Goal: Information Seeking & Learning: Learn about a topic

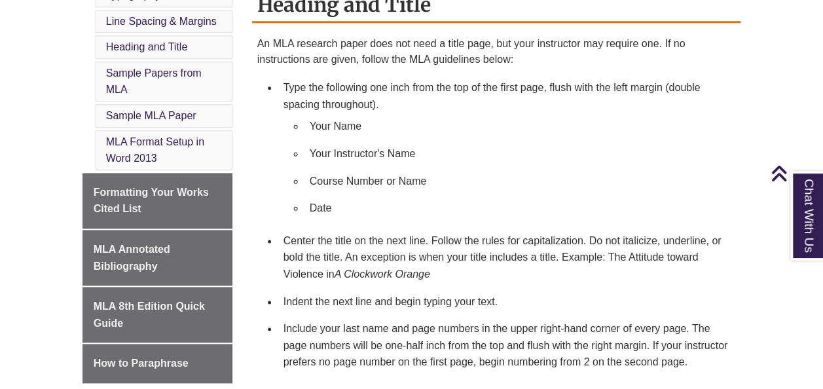
scroll to position [688, 0]
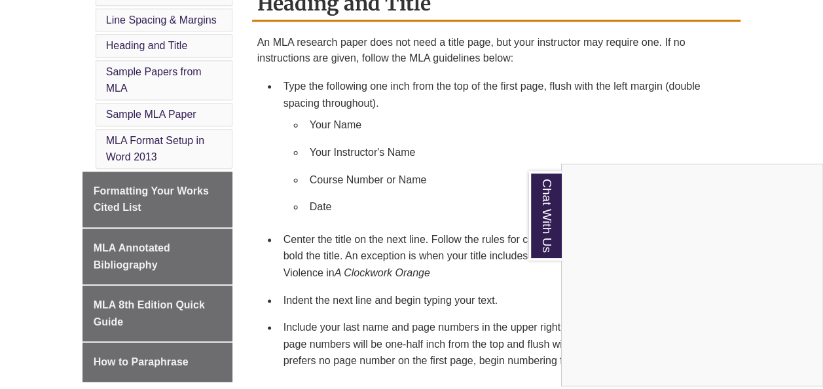
click at [179, 181] on div "Chat With Us" at bounding box center [411, 194] width 823 height 389
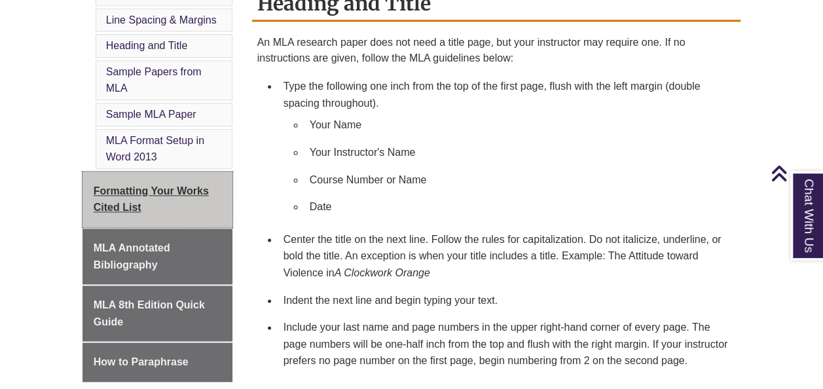
click at [173, 185] on span "Formatting Your Works Cited List" at bounding box center [151, 199] width 115 height 28
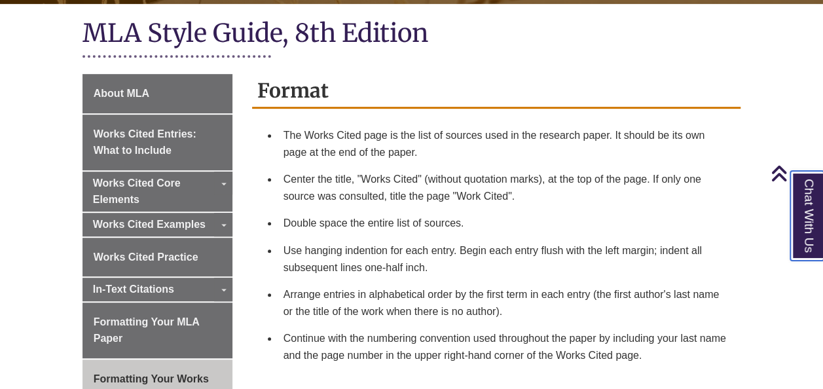
scroll to position [306, 0]
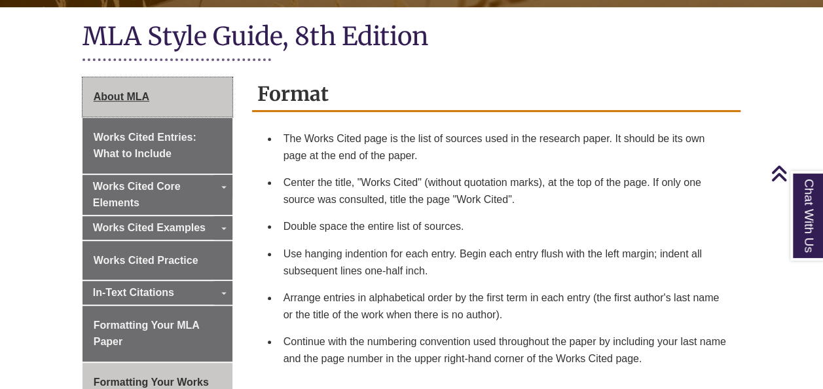
click at [190, 85] on link "About MLA" at bounding box center [157, 96] width 150 height 39
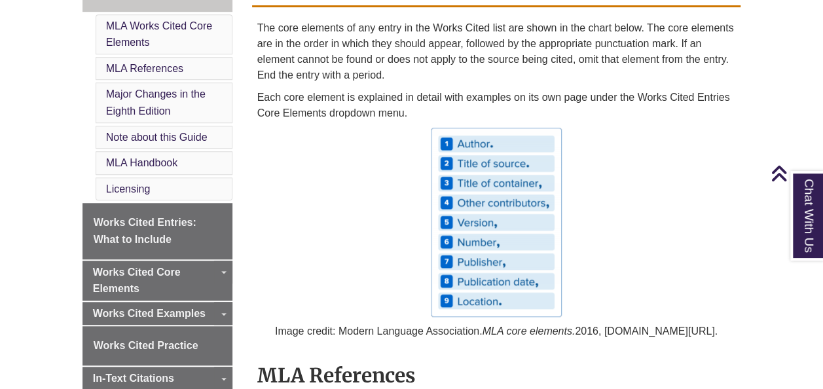
scroll to position [448, 0]
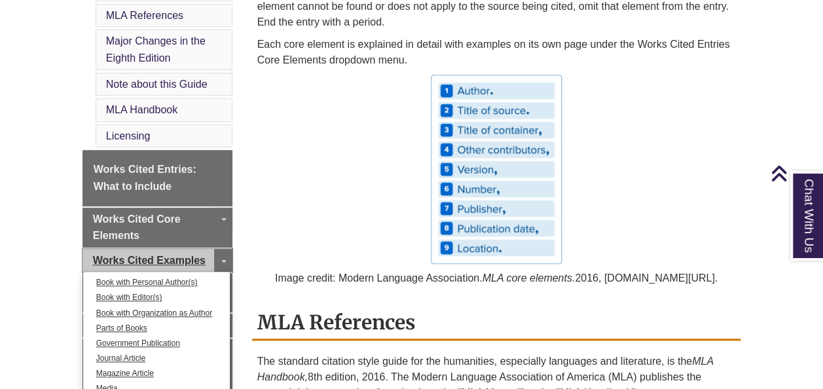
click at [192, 255] on span "Works Cited Examples" at bounding box center [149, 260] width 113 height 11
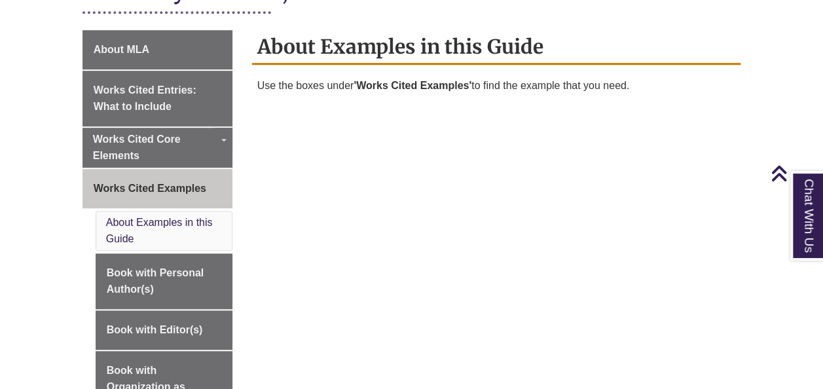
scroll to position [353, 0]
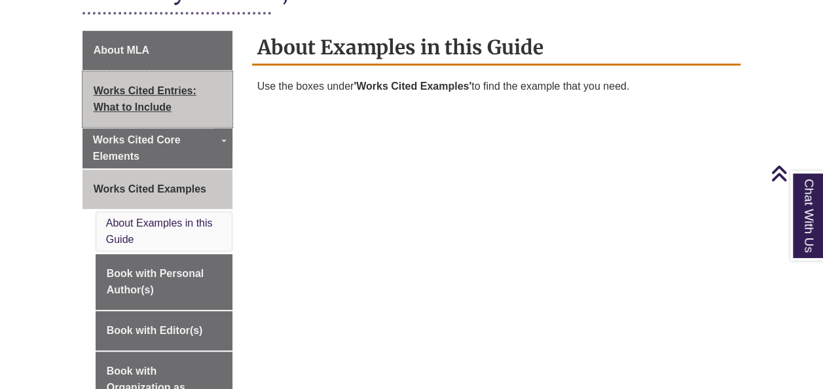
click at [163, 85] on span "Works Cited Entries: What to Include" at bounding box center [145, 99] width 103 height 28
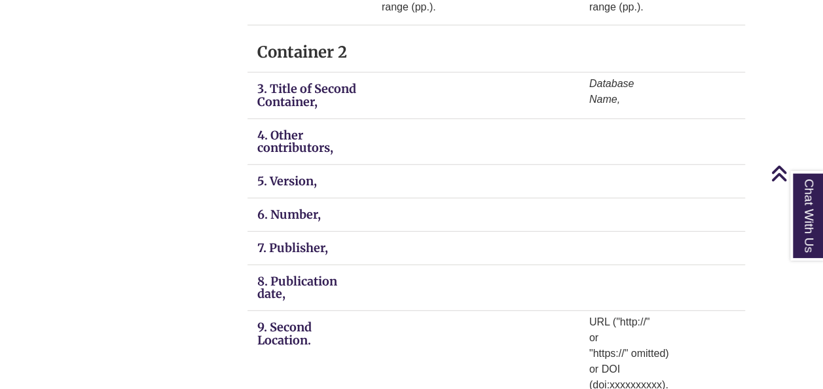
scroll to position [1716, 0]
